Goal: Task Accomplishment & Management: Manage account settings

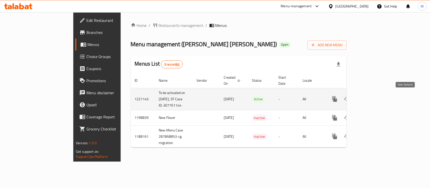
click at [374, 97] on icon "enhanced table" at bounding box center [371, 99] width 6 height 6
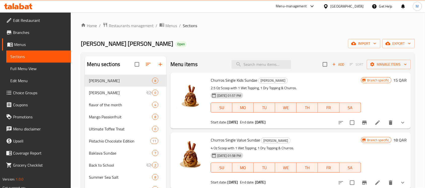
click at [261, 60] on div "Menu items Add Sort Manage items" at bounding box center [290, 64] width 240 height 16
click at [262, 62] on input "search" at bounding box center [261, 64] width 59 height 9
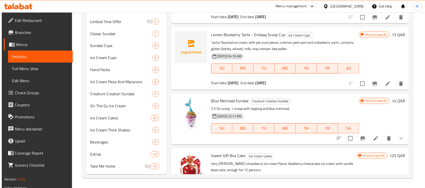
scroll to position [168, 0]
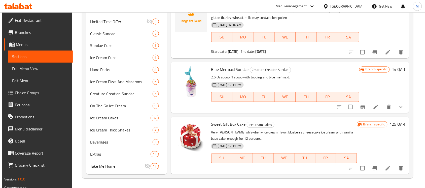
type input "blue"
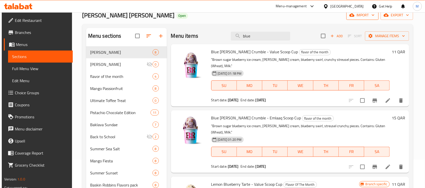
scroll to position [0, 0]
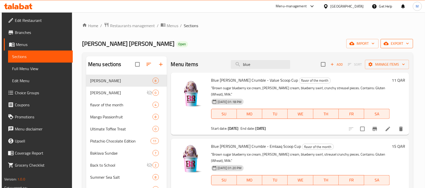
click at [399, 43] on span "export" at bounding box center [397, 44] width 24 height 6
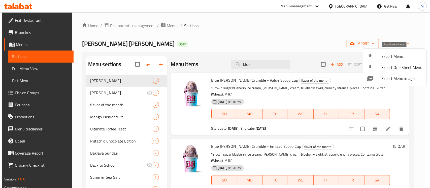
click at [398, 52] on li "Export Menu" at bounding box center [394, 56] width 63 height 11
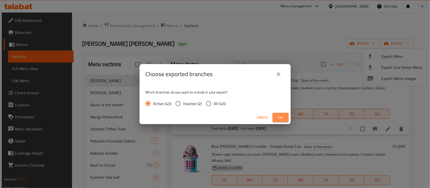
click at [286, 120] on button "Ok" at bounding box center [280, 117] width 16 height 9
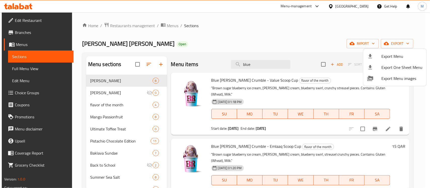
click at [358, 101] on div at bounding box center [215, 94] width 430 height 188
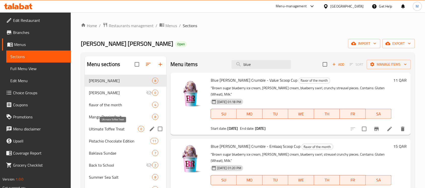
click at [125, 128] on span "Ultimate Toffee Treat" at bounding box center [113, 129] width 49 height 6
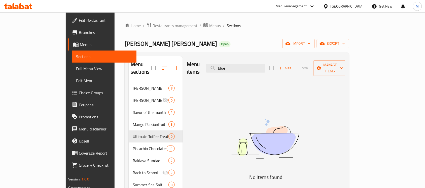
drag, startPoint x: 82, startPoint y: 140, endPoint x: 147, endPoint y: 157, distance: 66.9
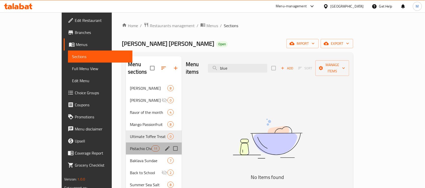
click at [126, 144] on div "Pistachio Chocolate Edition 11" at bounding box center [154, 149] width 56 height 12
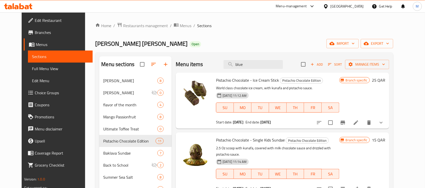
click at [384, 122] on icon "show more" at bounding box center [381, 123] width 6 height 6
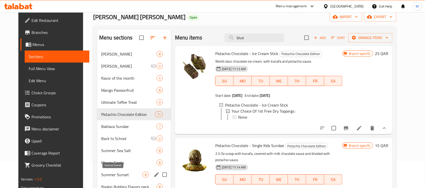
scroll to position [63, 0]
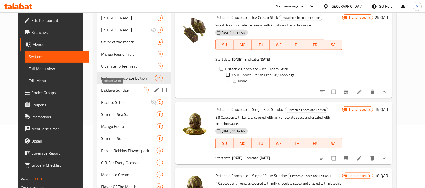
click at [118, 92] on span "Baklava Sundae" at bounding box center [121, 90] width 41 height 6
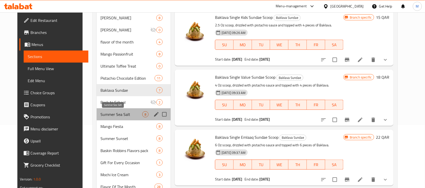
click at [109, 116] on span "Summer Sea Salt" at bounding box center [122, 115] width 42 height 6
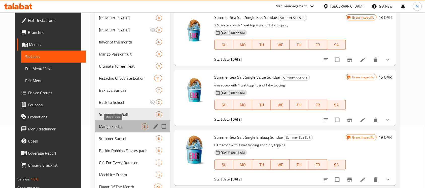
click at [109, 125] on span "Mango Fiesta" at bounding box center [120, 127] width 43 height 6
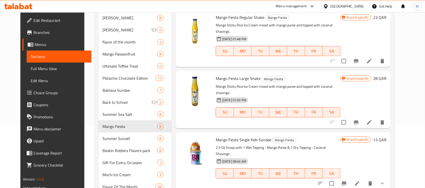
click at [389, 178] on div at bounding box center [352, 184] width 74 height 12
click at [389, 178] on button "show more" at bounding box center [382, 184] width 12 height 12
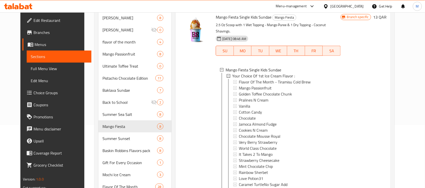
scroll to position [126, 0]
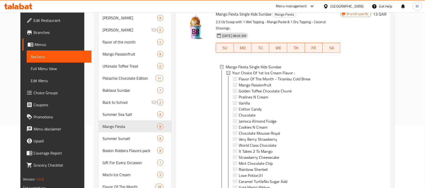
click at [370, 76] on div "Branch specific 13 QAR" at bounding box center [364, 139] width 46 height 257
